Goal: Browse casually

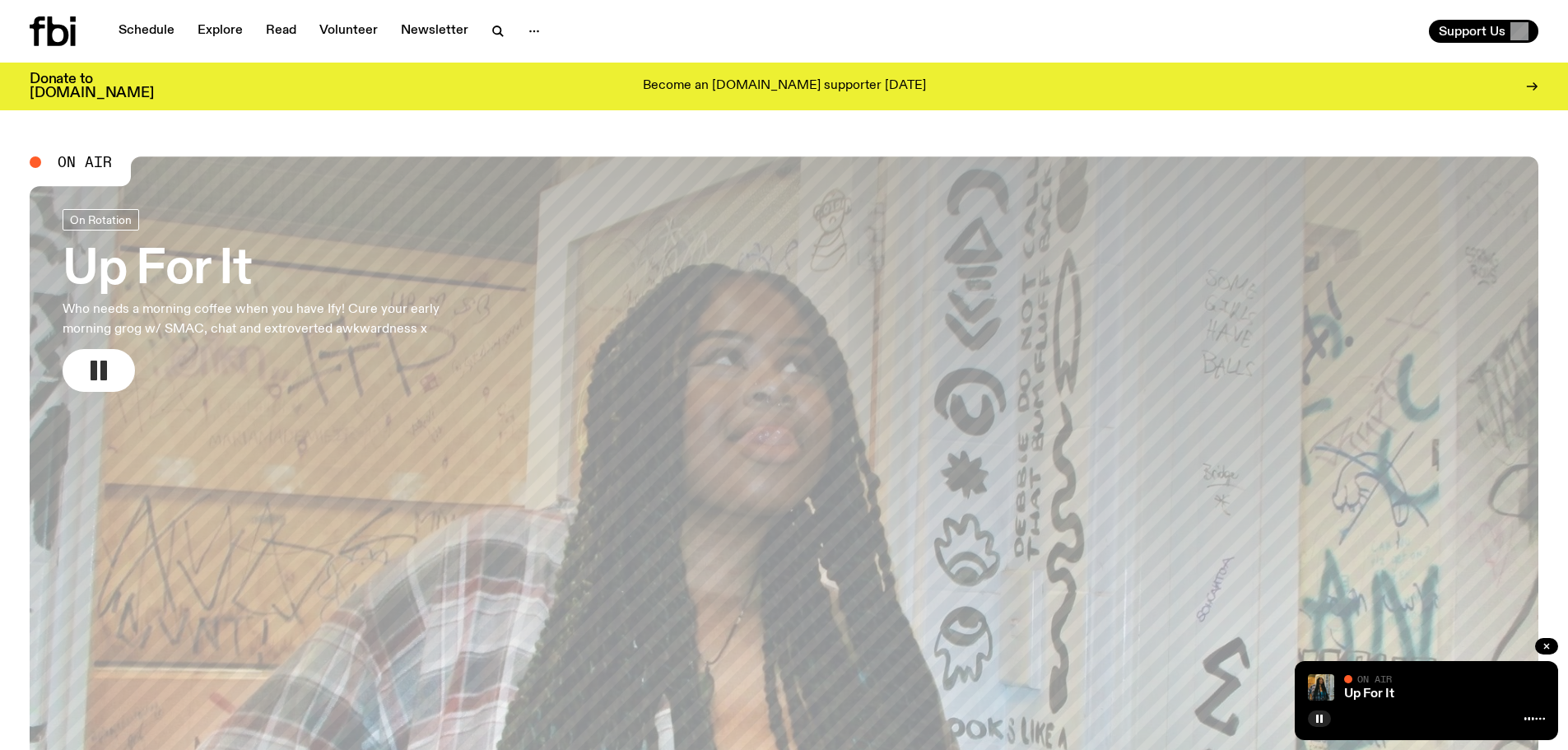
click at [101, 364] on rect "button" at bounding box center [104, 370] width 7 height 20
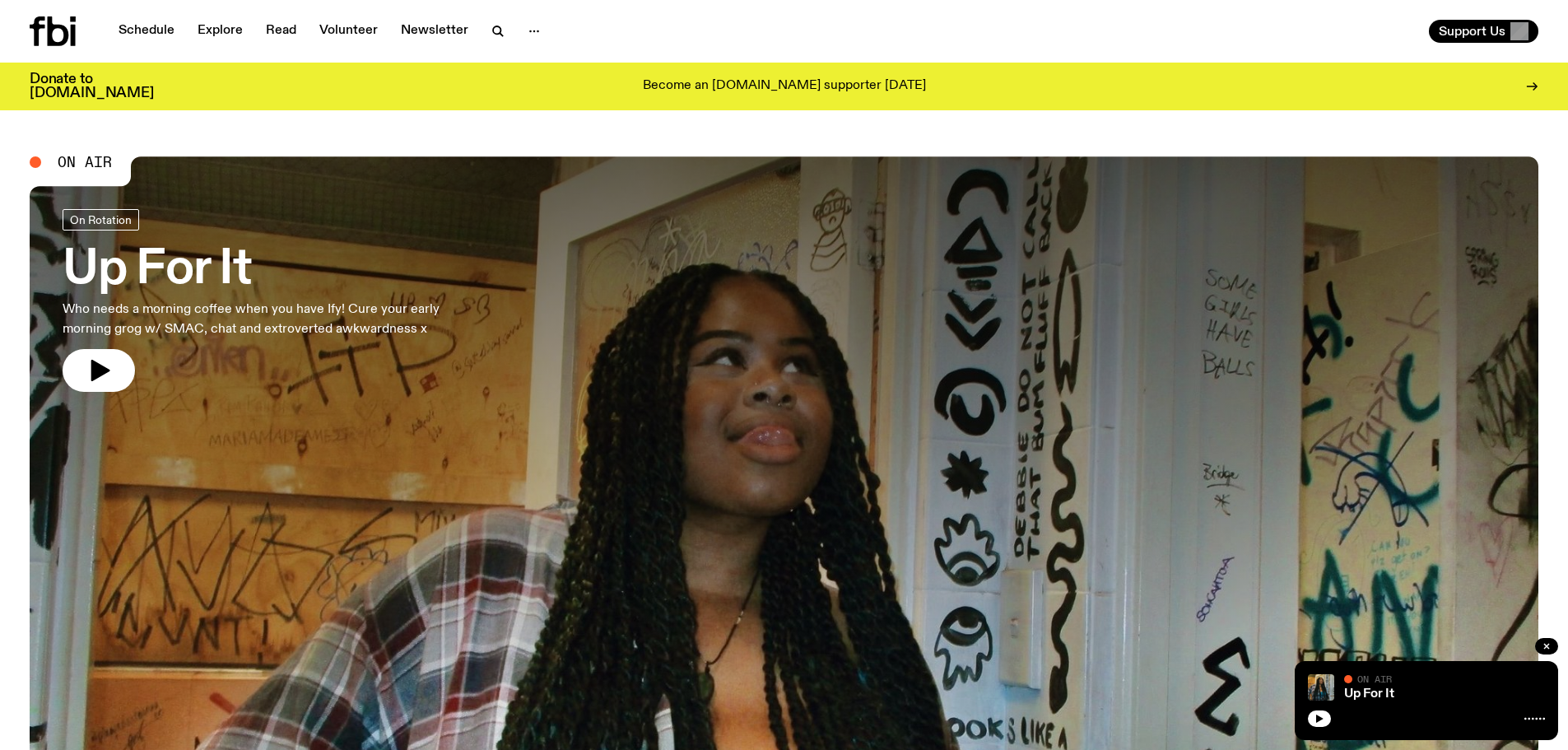
drag, startPoint x: 97, startPoint y: 365, endPoint x: 177, endPoint y: 321, distance: 91.3
click at [97, 365] on icon "button" at bounding box center [101, 370] width 19 height 22
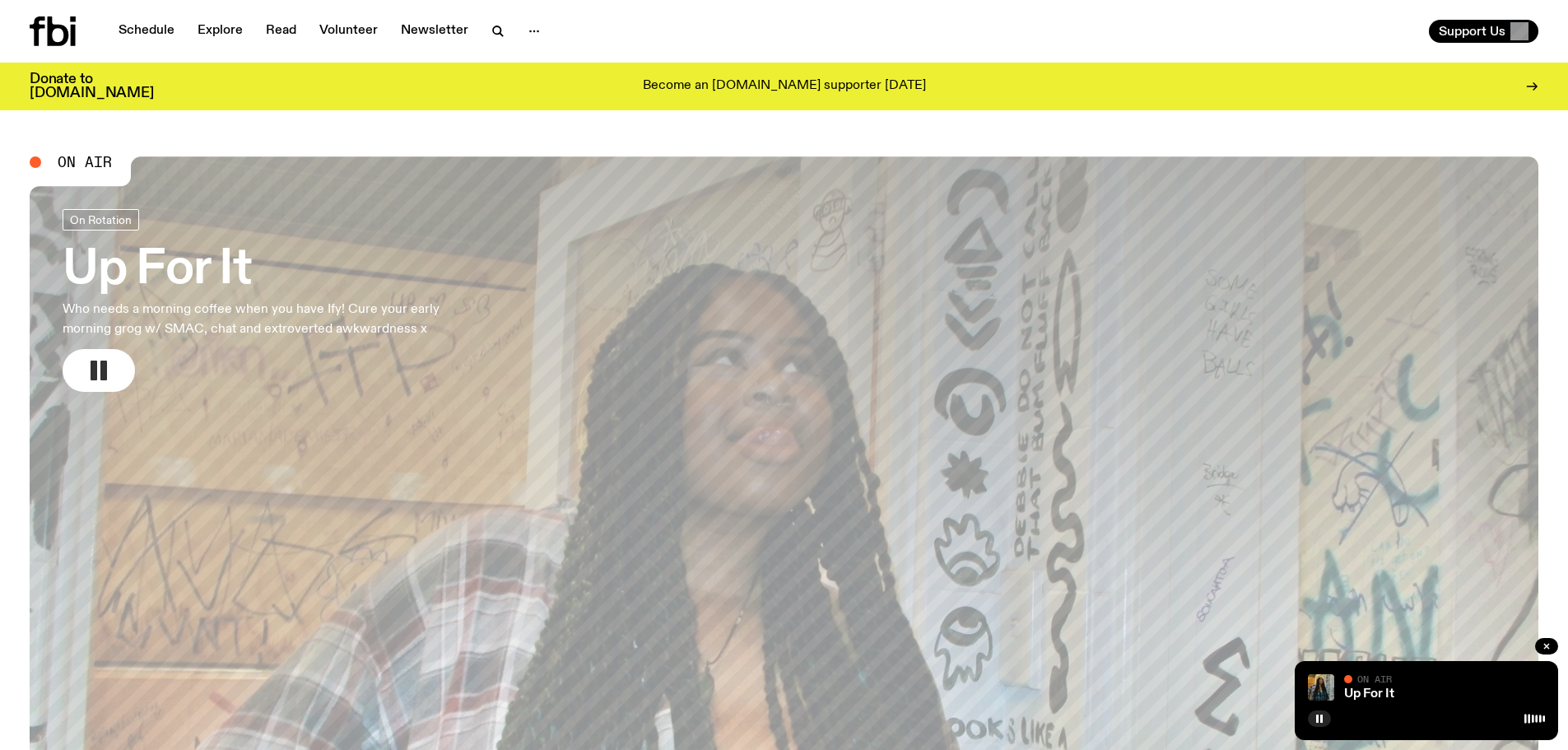
click at [97, 366] on rect "button" at bounding box center [94, 370] width 7 height 20
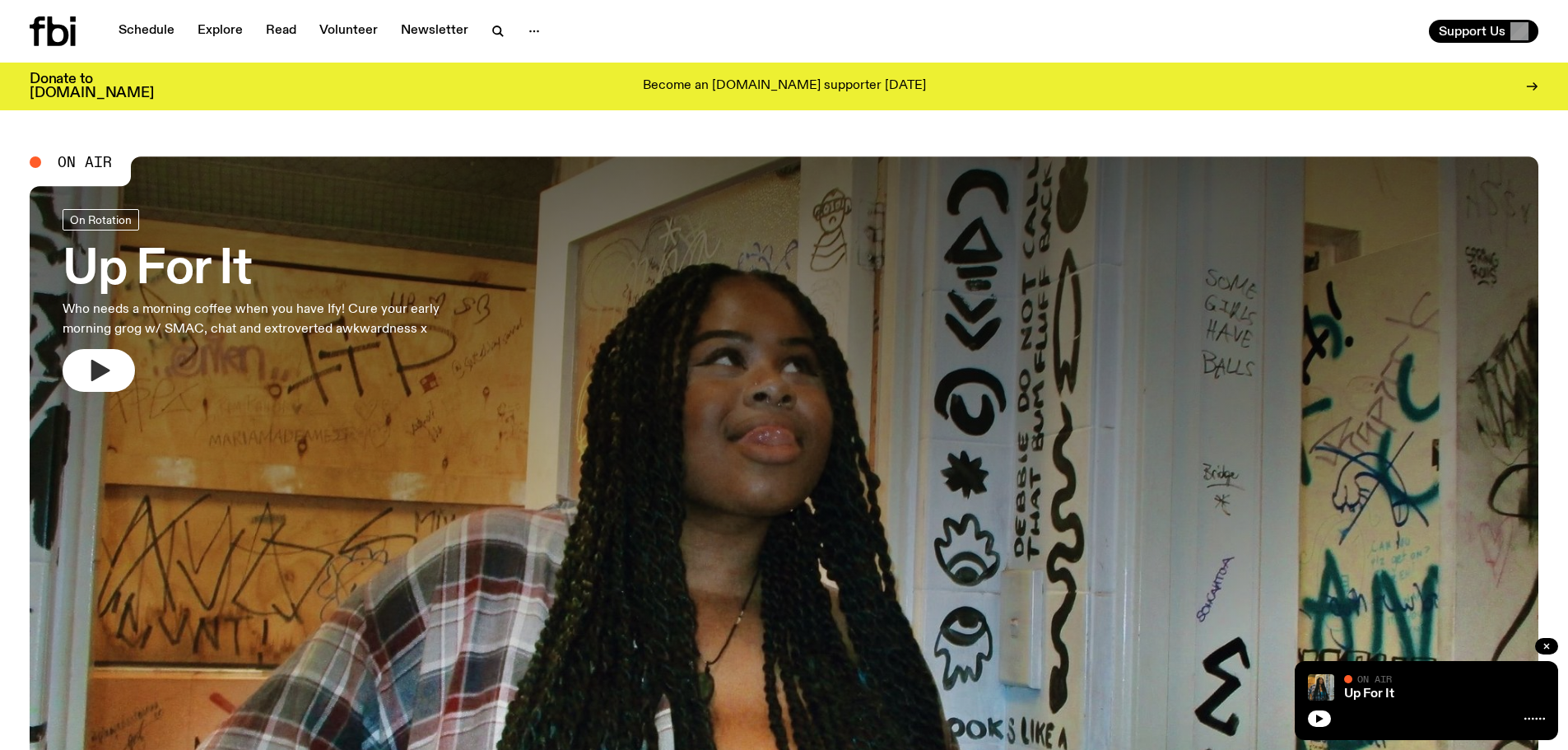
click at [97, 378] on icon "button" at bounding box center [101, 370] width 19 height 22
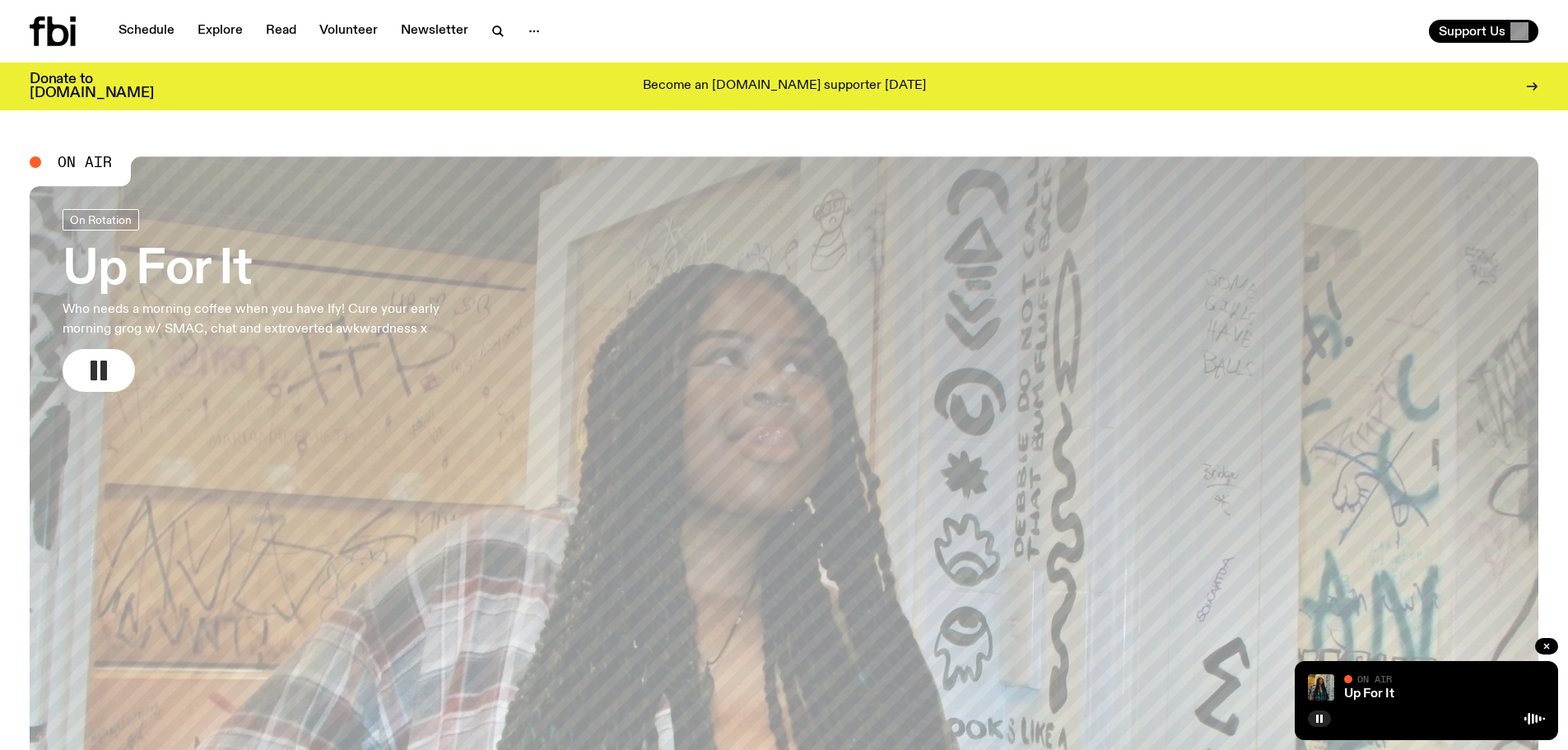
click at [101, 360] on icon "button" at bounding box center [99, 370] width 27 height 27
